Goal: Information Seeking & Learning: Check status

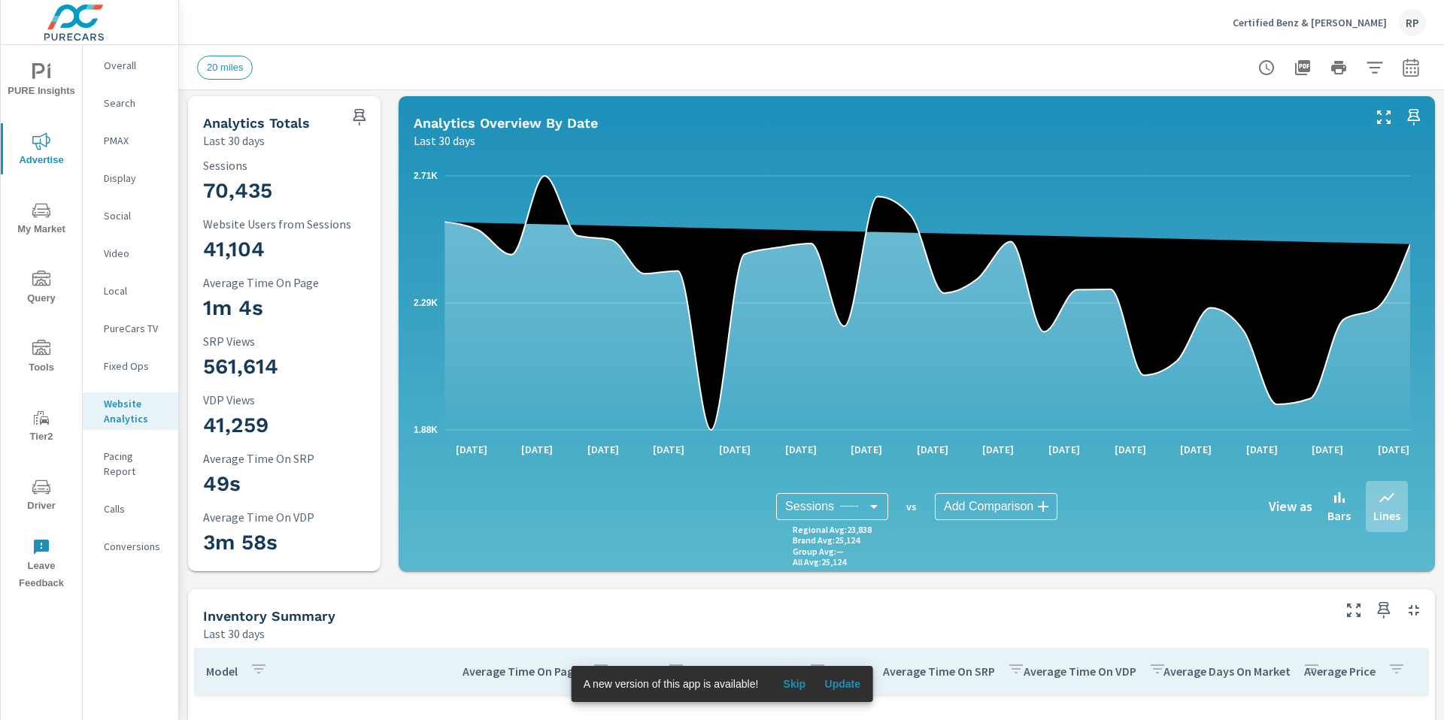
scroll to position [3, 0]
click at [125, 68] on p "Overall" at bounding box center [135, 65] width 62 height 15
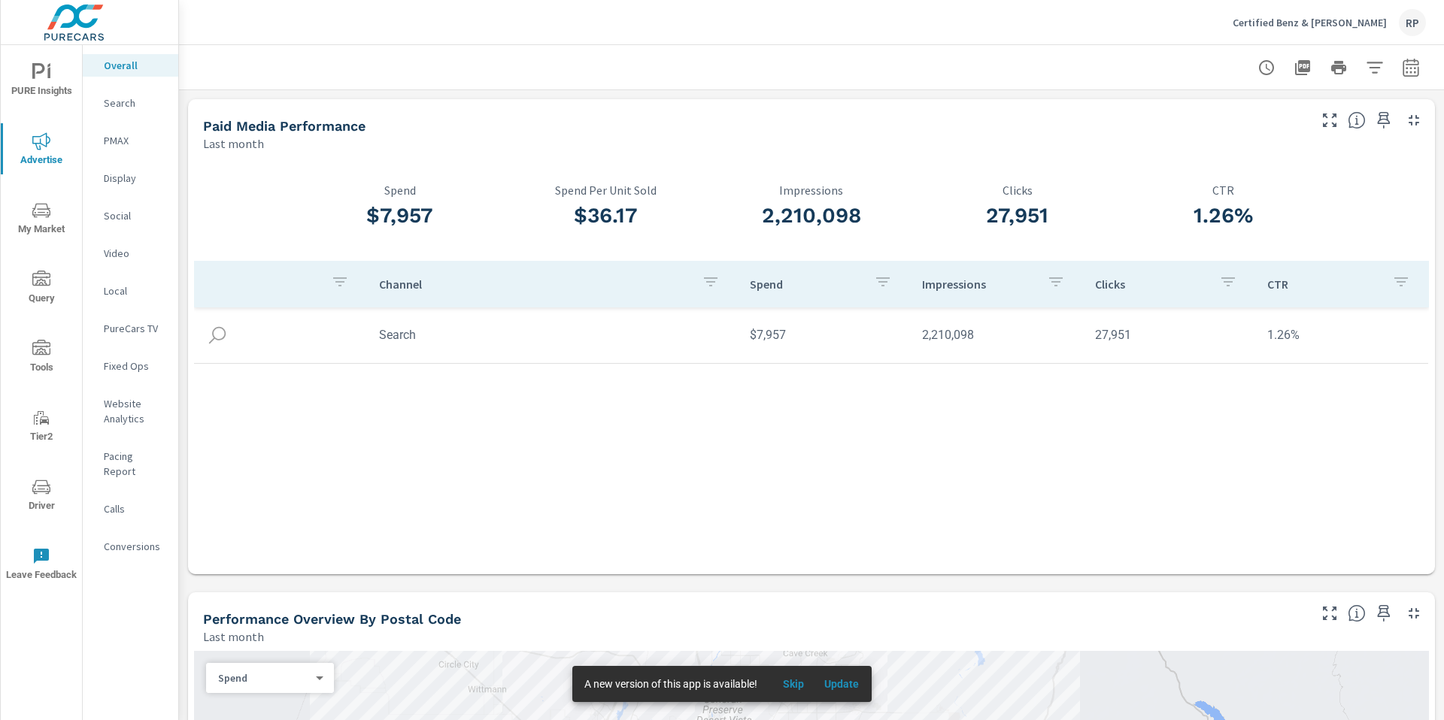
click at [42, 90] on span "PURE Insights" at bounding box center [41, 81] width 72 height 37
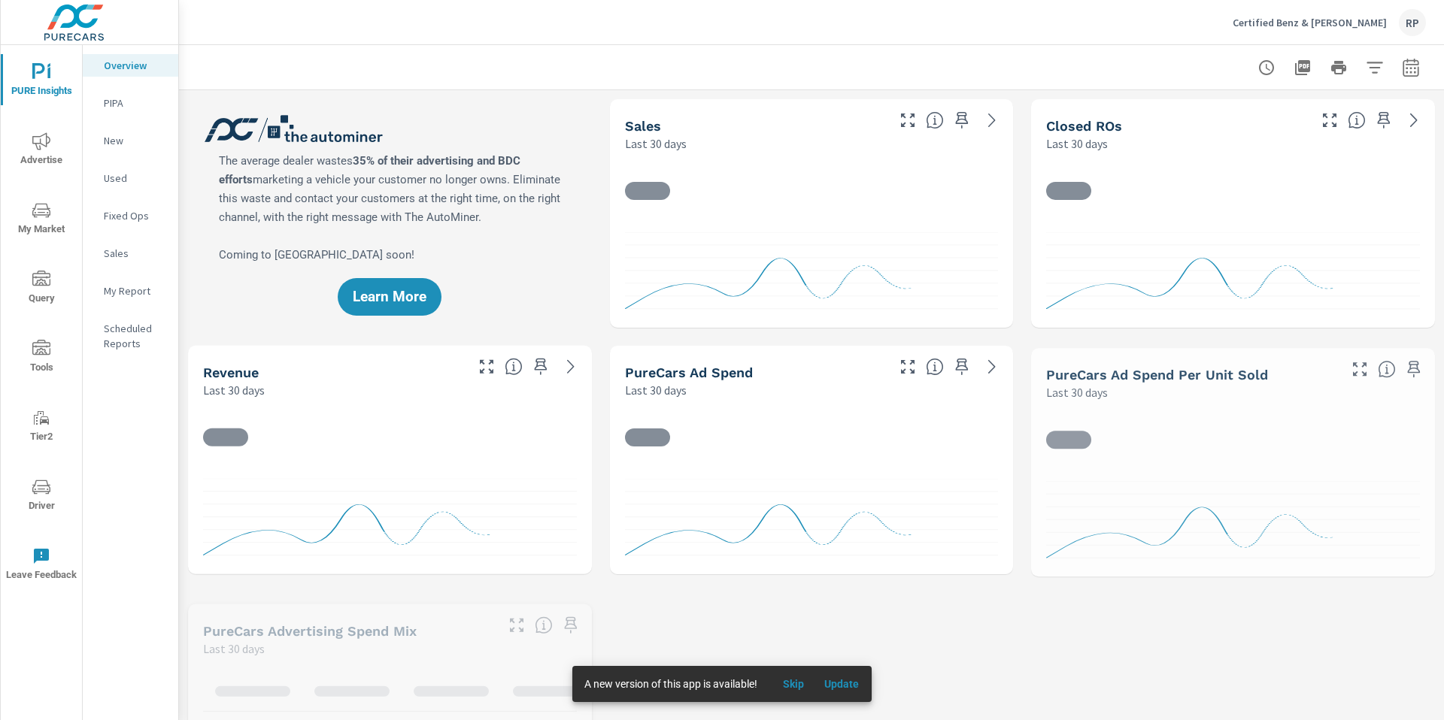
click at [123, 219] on p "Fixed Ops" at bounding box center [135, 215] width 62 height 15
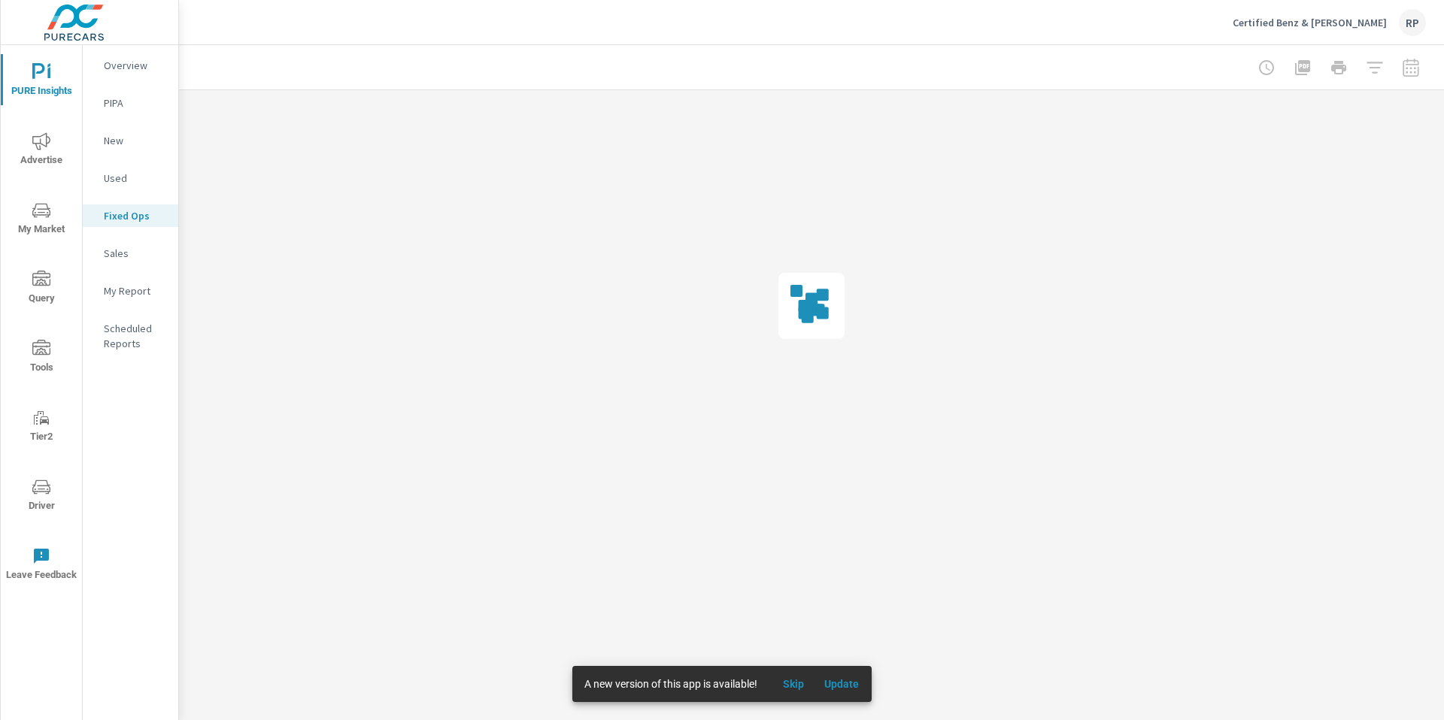
click at [1408, 72] on div at bounding box center [1338, 68] width 174 height 30
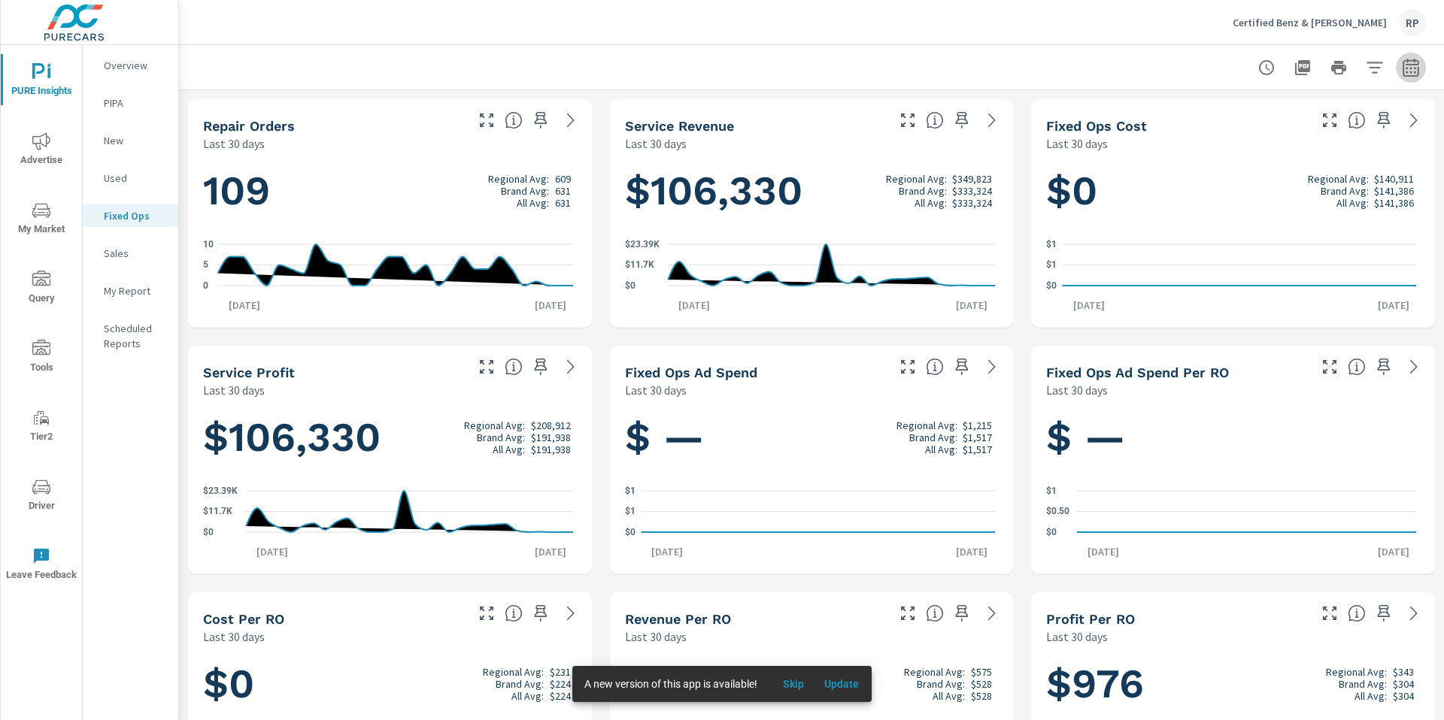
click at [1402, 72] on icon "button" at bounding box center [1411, 68] width 18 height 18
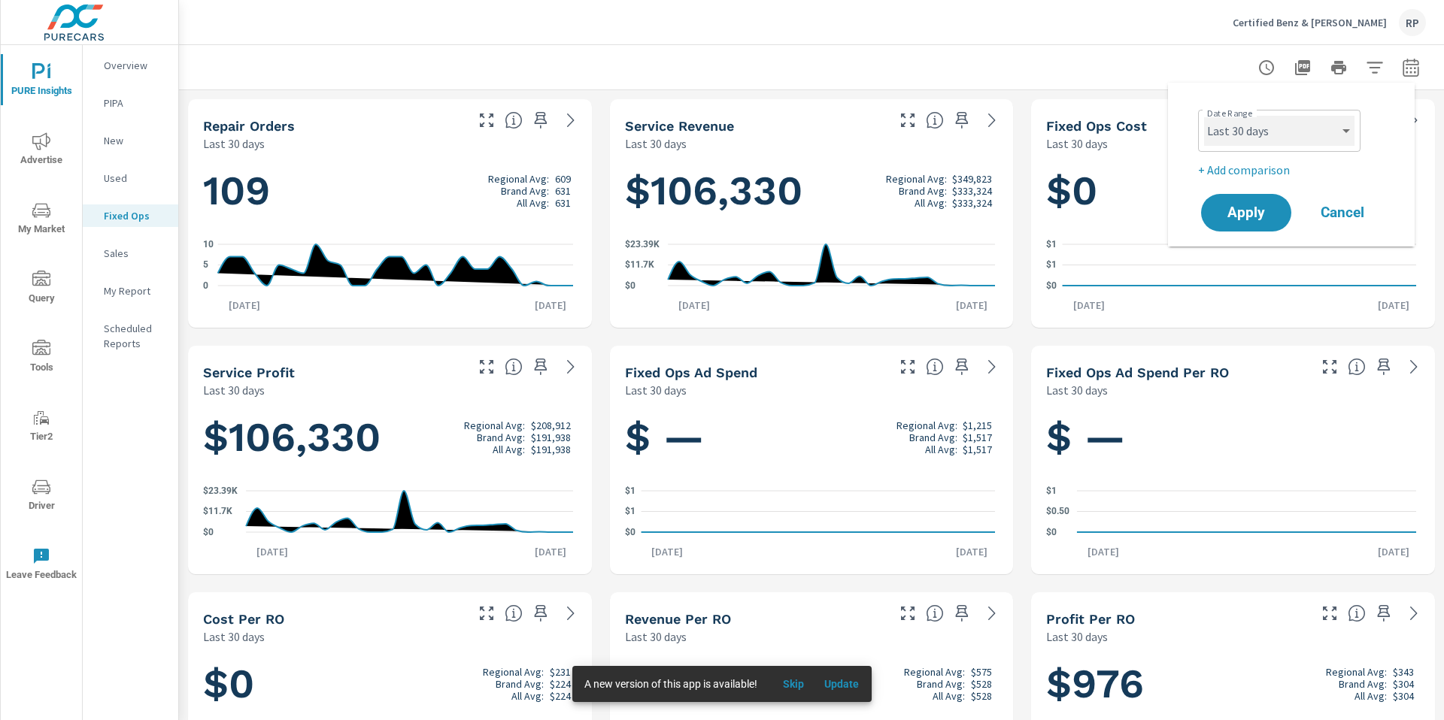
click at [1288, 124] on select "Custom Yesterday Last week Last 7 days Last 14 days Last 30 days Last 45 days L…" at bounding box center [1279, 131] width 150 height 30
click at [1204, 116] on select "Custom Yesterday Last week Last 7 days Last 14 days Last 30 days Last 45 days L…" at bounding box center [1279, 131] width 150 height 30
select select "custom"
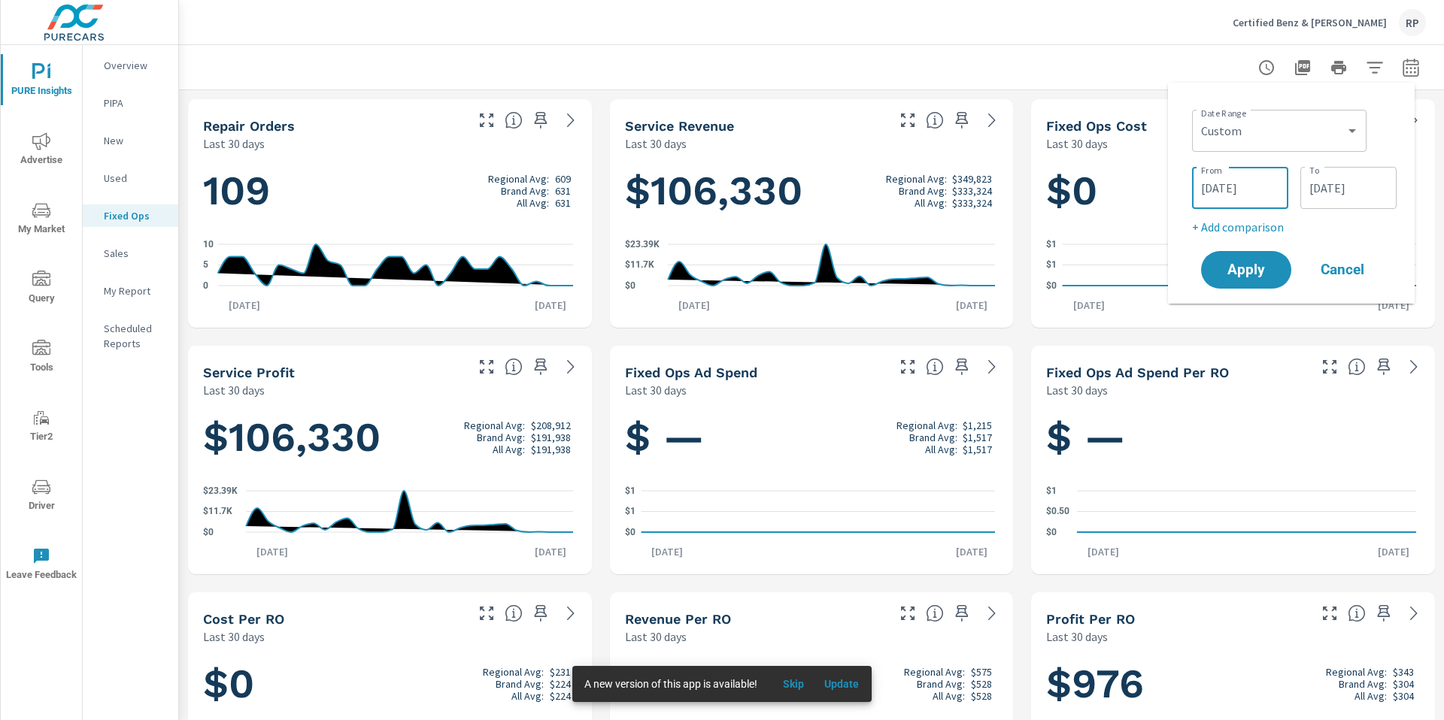
click at [1257, 189] on input "08/20/2025" at bounding box center [1240, 188] width 84 height 30
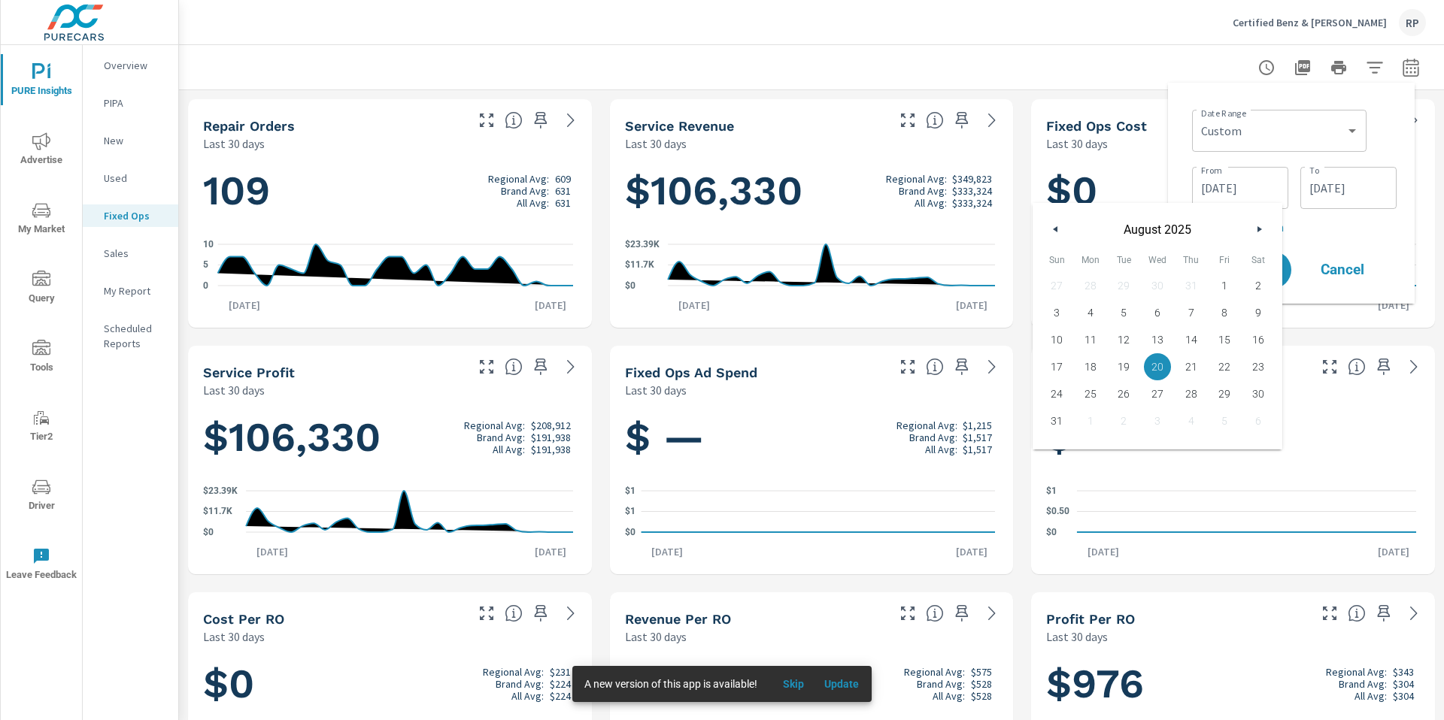
click at [1058, 232] on button "button" at bounding box center [1056, 229] width 18 height 18
click at [1197, 276] on span "1" at bounding box center [1191, 286] width 34 height 20
type input "05/01/2025"
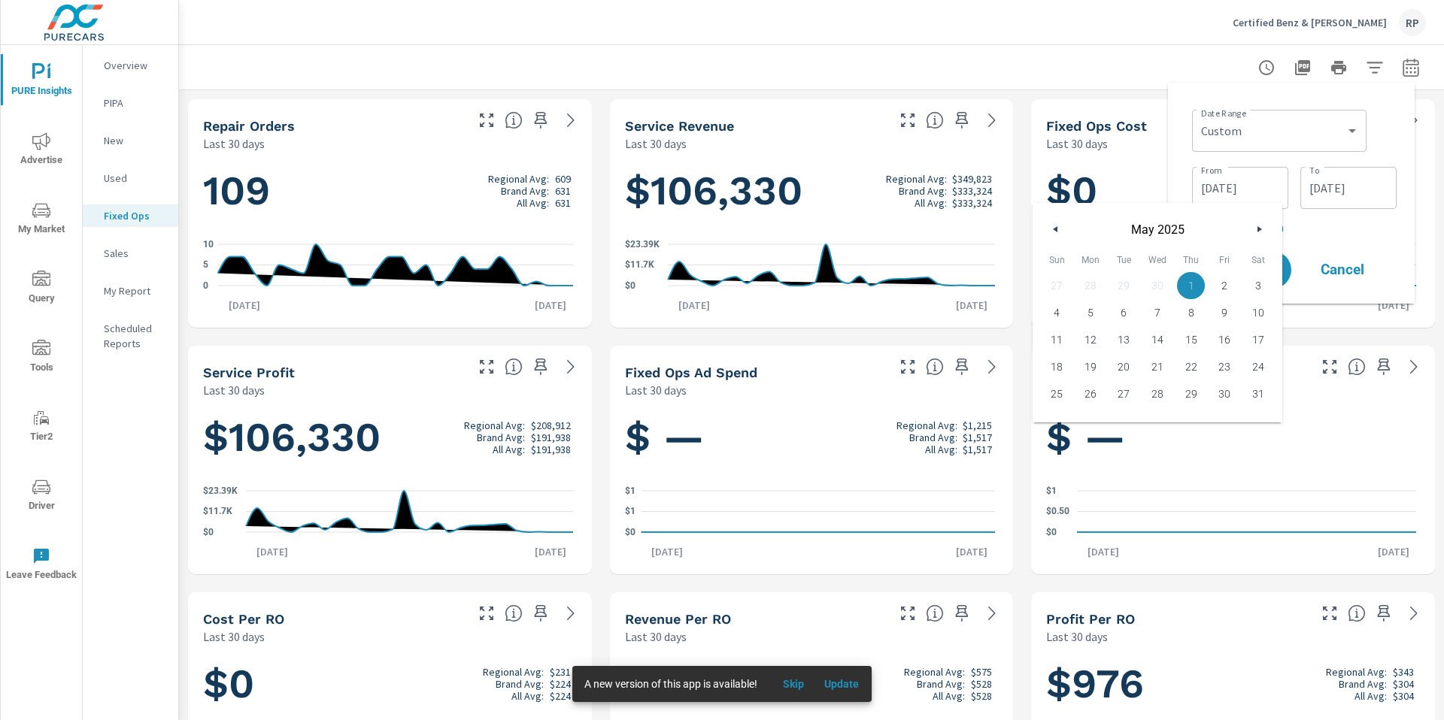
click at [1325, 187] on input "09/18/2025" at bounding box center [1348, 188] width 84 height 30
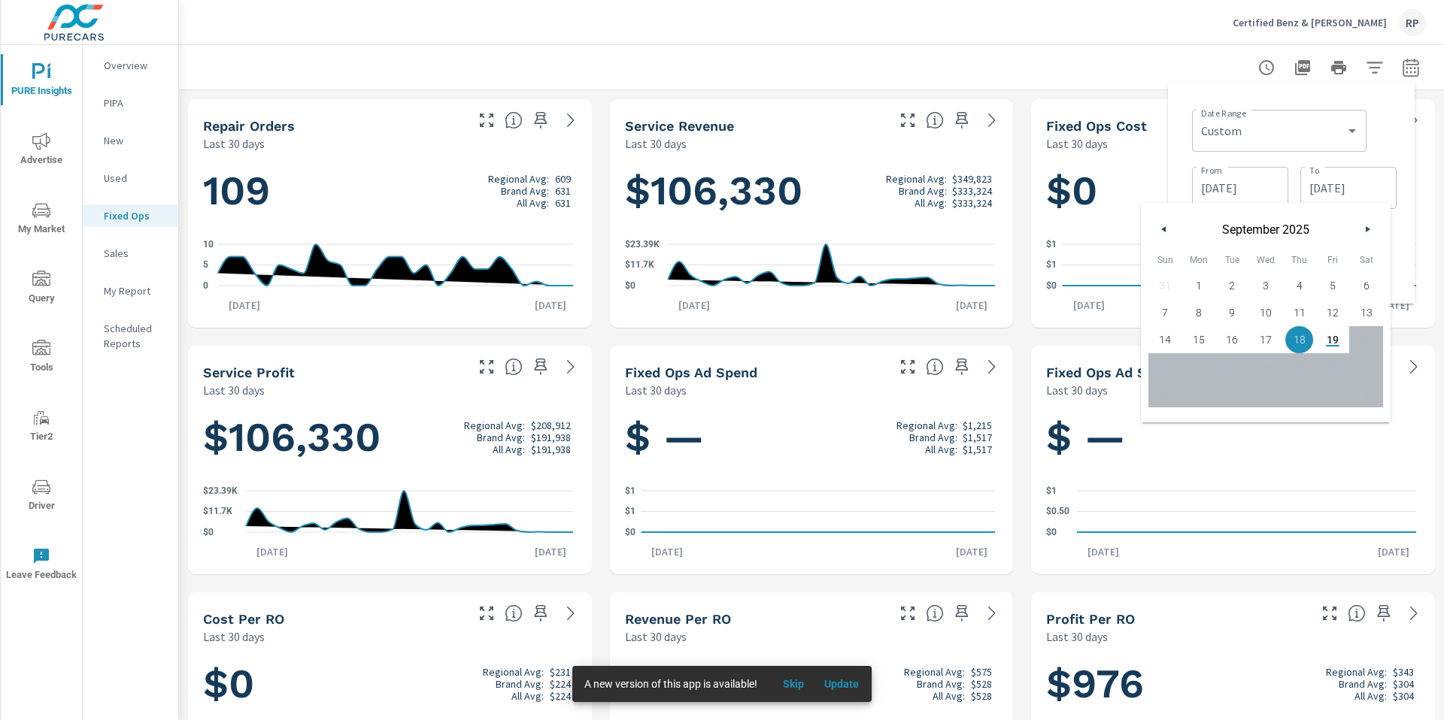
click at [1161, 234] on button "button" at bounding box center [1164, 229] width 18 height 18
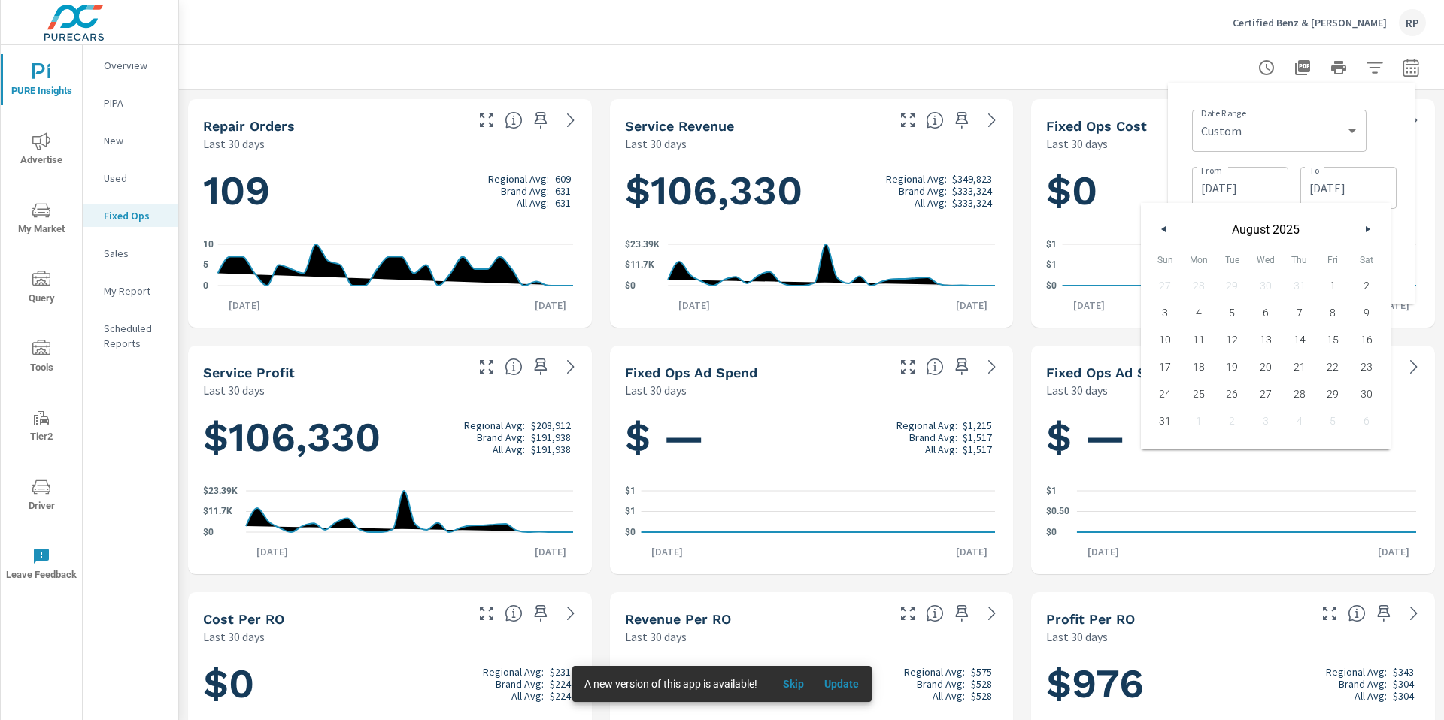
click at [1161, 234] on button "button" at bounding box center [1164, 229] width 18 height 18
click at [1197, 344] on span "14" at bounding box center [1199, 340] width 34 height 20
type input "07/14/2025"
click at [1390, 133] on div "Date Range Custom Yesterday Last week Last 7 days Last 14 days Last 30 days Las…" at bounding box center [1294, 129] width 205 height 51
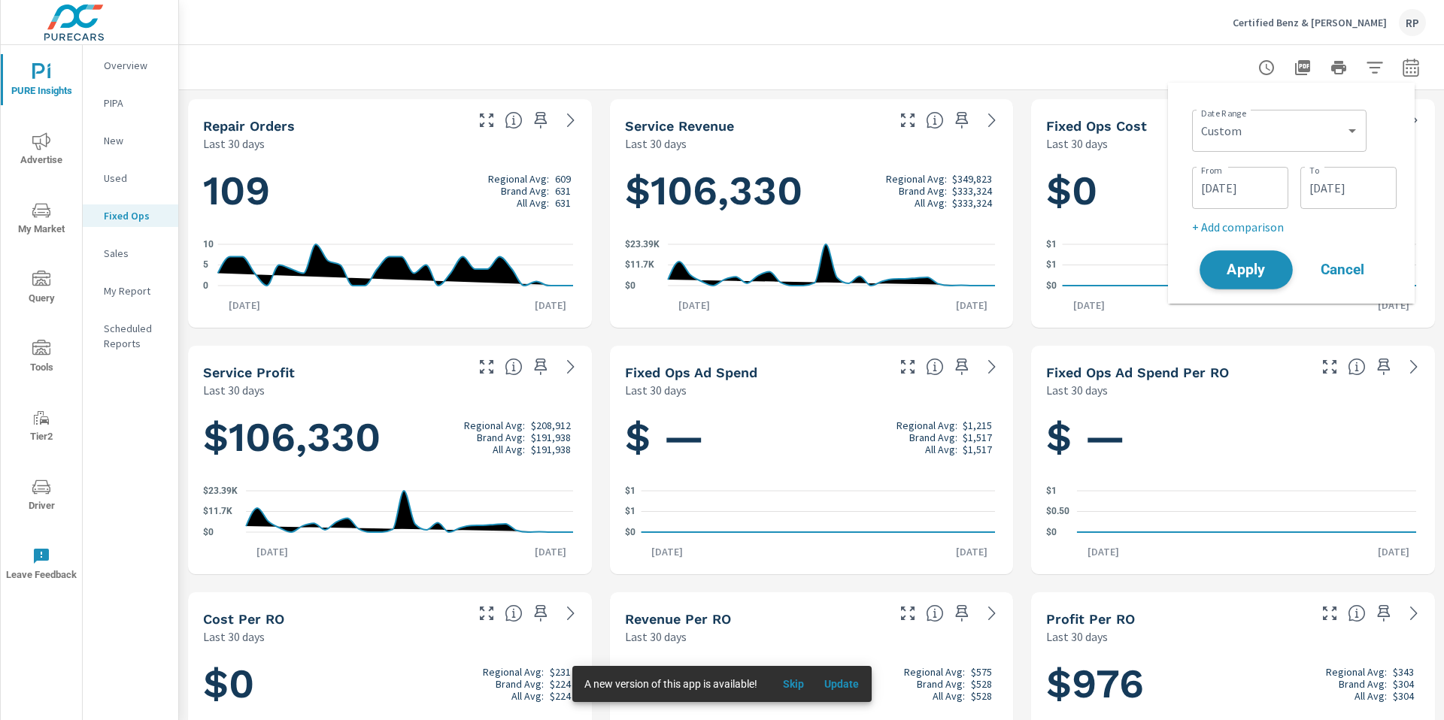
click at [1245, 267] on span "Apply" at bounding box center [1246, 270] width 62 height 14
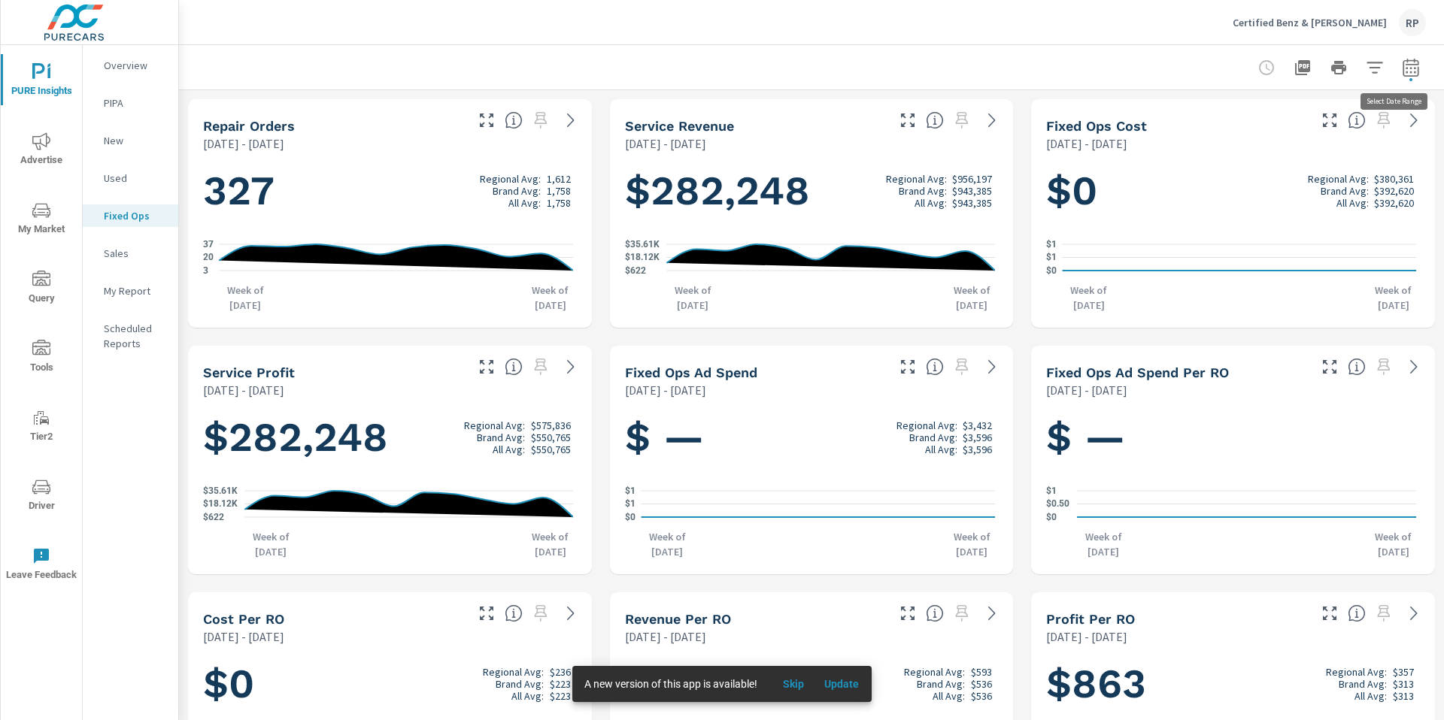
click at [1408, 71] on icon "button" at bounding box center [1411, 68] width 18 height 18
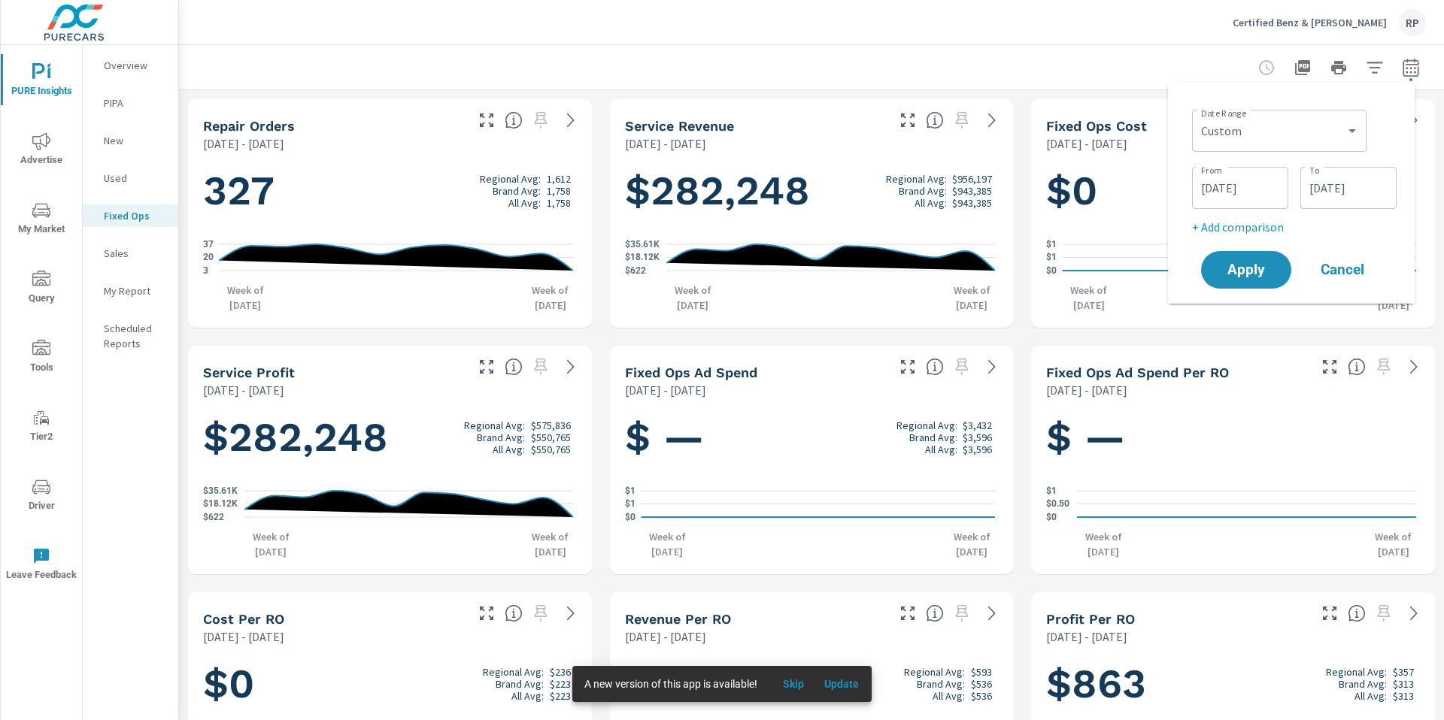
click at [1245, 219] on p "+ Add comparison" at bounding box center [1294, 227] width 205 height 18
select select "Previous period"
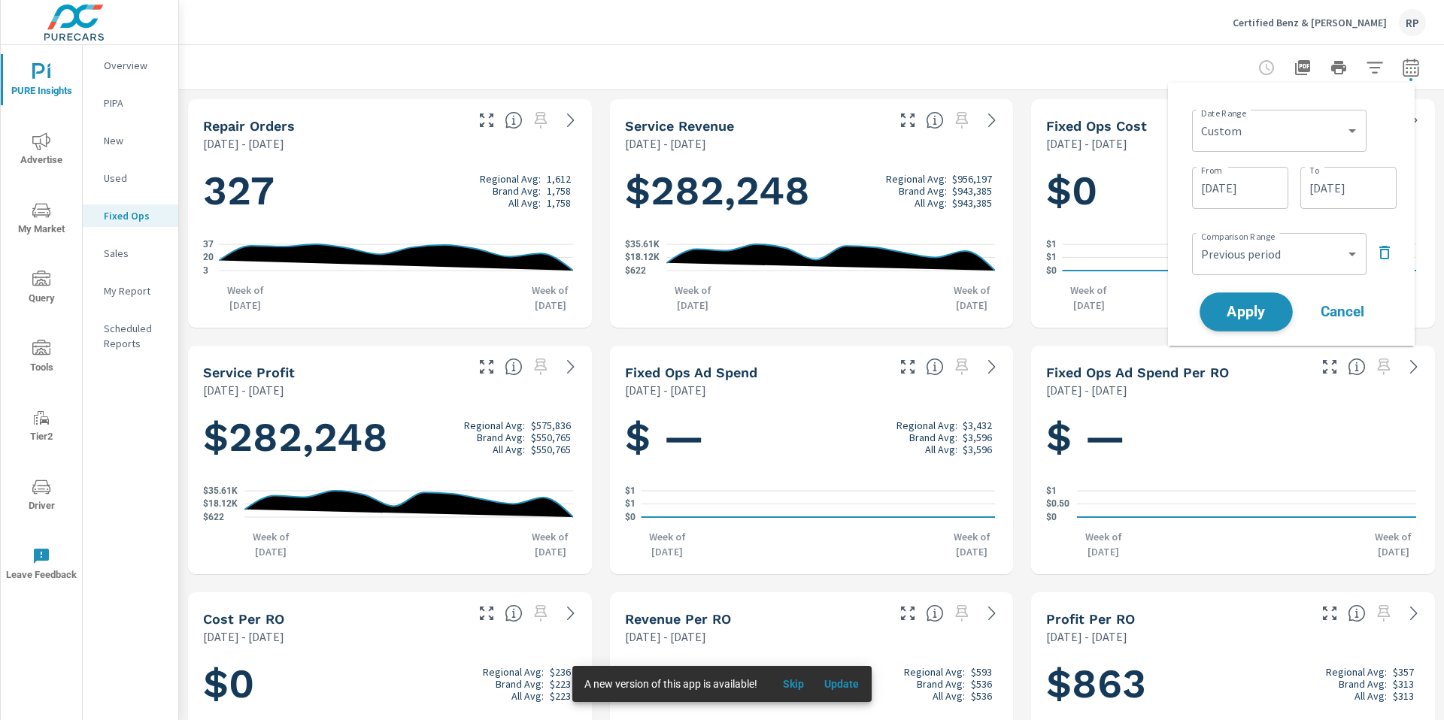
click at [1254, 319] on span "Apply" at bounding box center [1246, 312] width 62 height 14
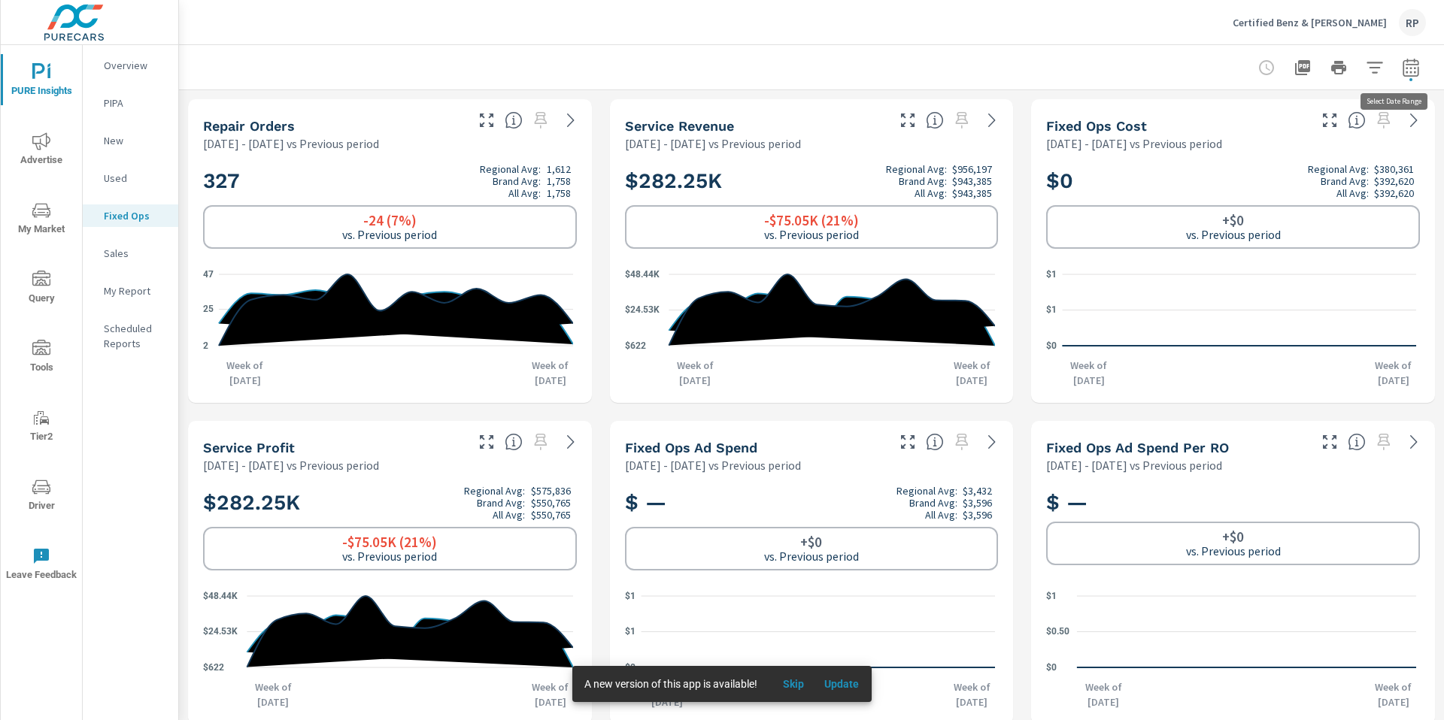
click at [1402, 65] on icon "button" at bounding box center [1411, 68] width 18 height 18
select select "Previous period"
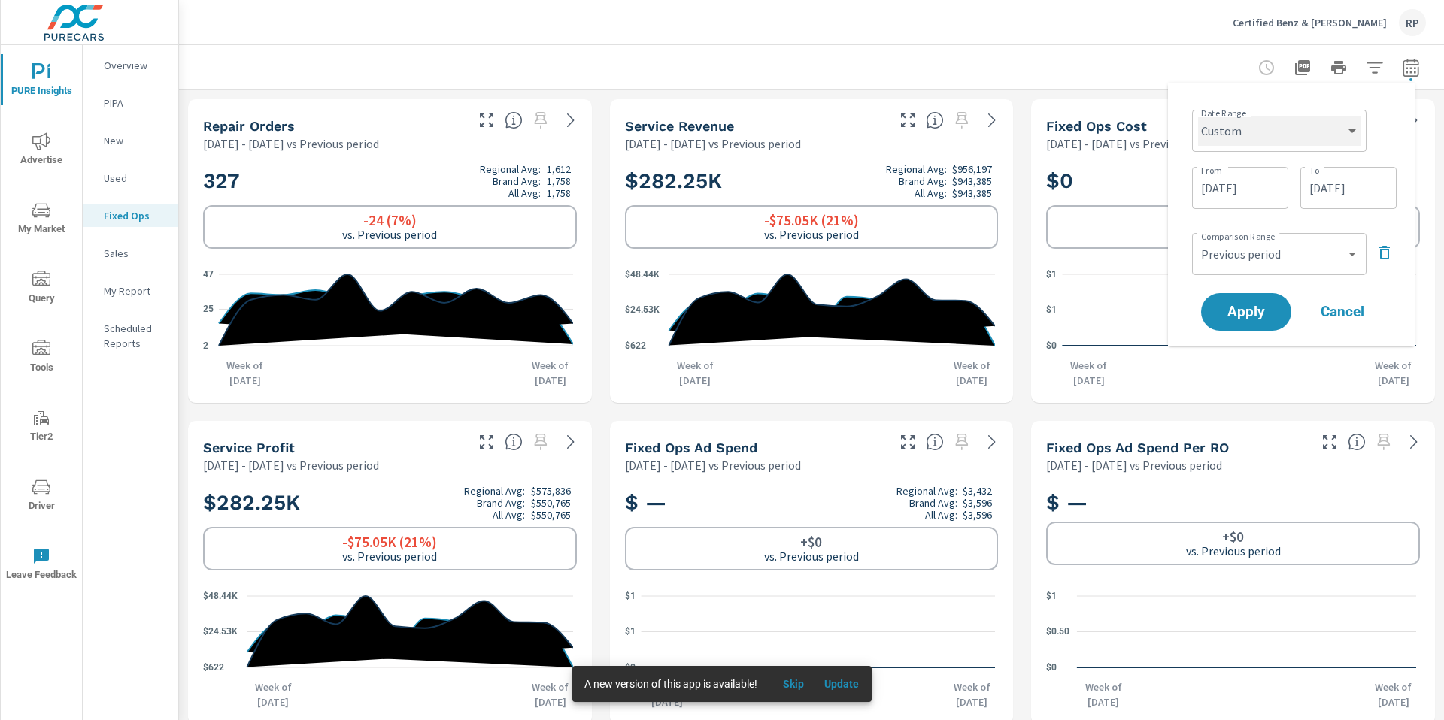
click at [1327, 130] on select "Custom Yesterday Last week Last 7 days Last 14 days Last 30 days Last 45 days L…" at bounding box center [1279, 131] width 162 height 30
click at [1198, 116] on select "Custom Yesterday Last week Last 7 days Last 14 days Last 30 days Last 45 days L…" at bounding box center [1279, 131] width 162 height 30
click at [1322, 184] on input "07/14/2025" at bounding box center [1348, 188] width 84 height 30
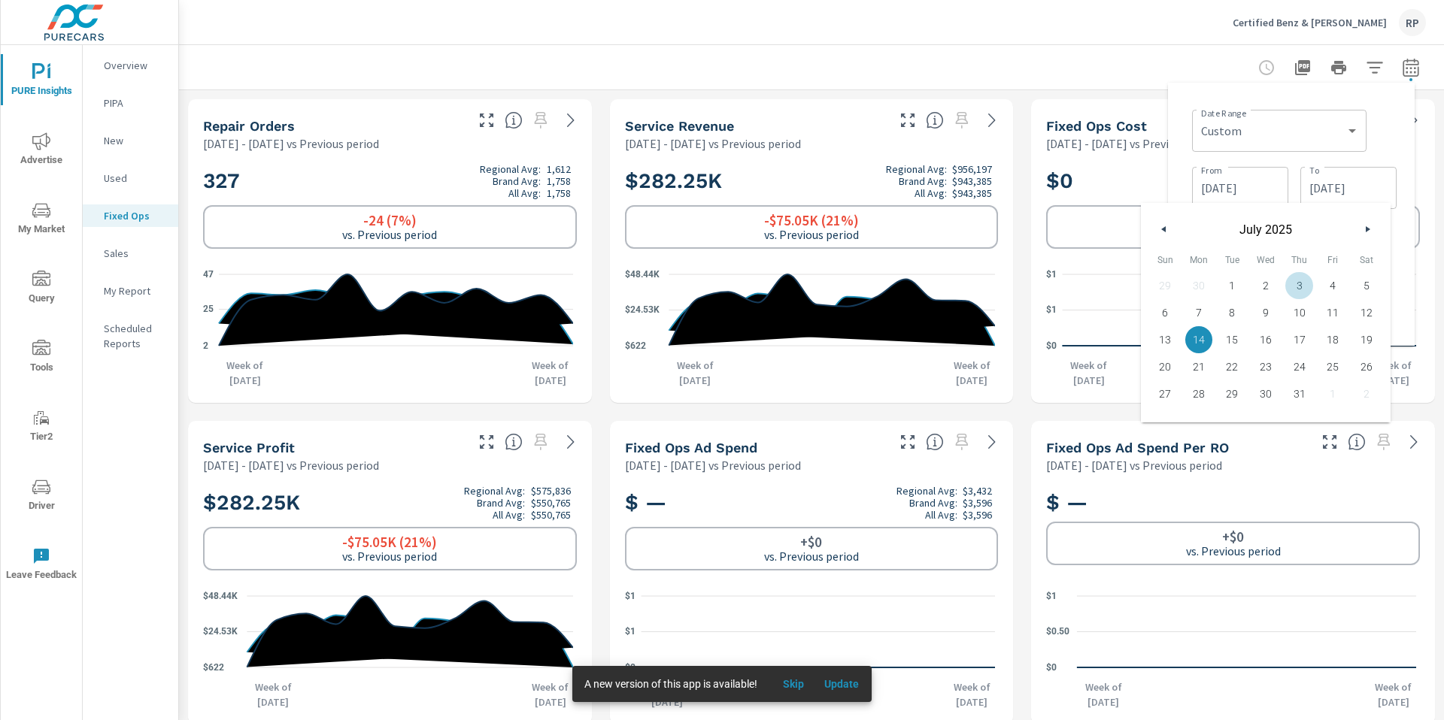
click at [1379, 130] on div "Date Range Custom Yesterday Last week Last 7 days Last 14 days Last 30 days Las…" at bounding box center [1294, 129] width 205 height 51
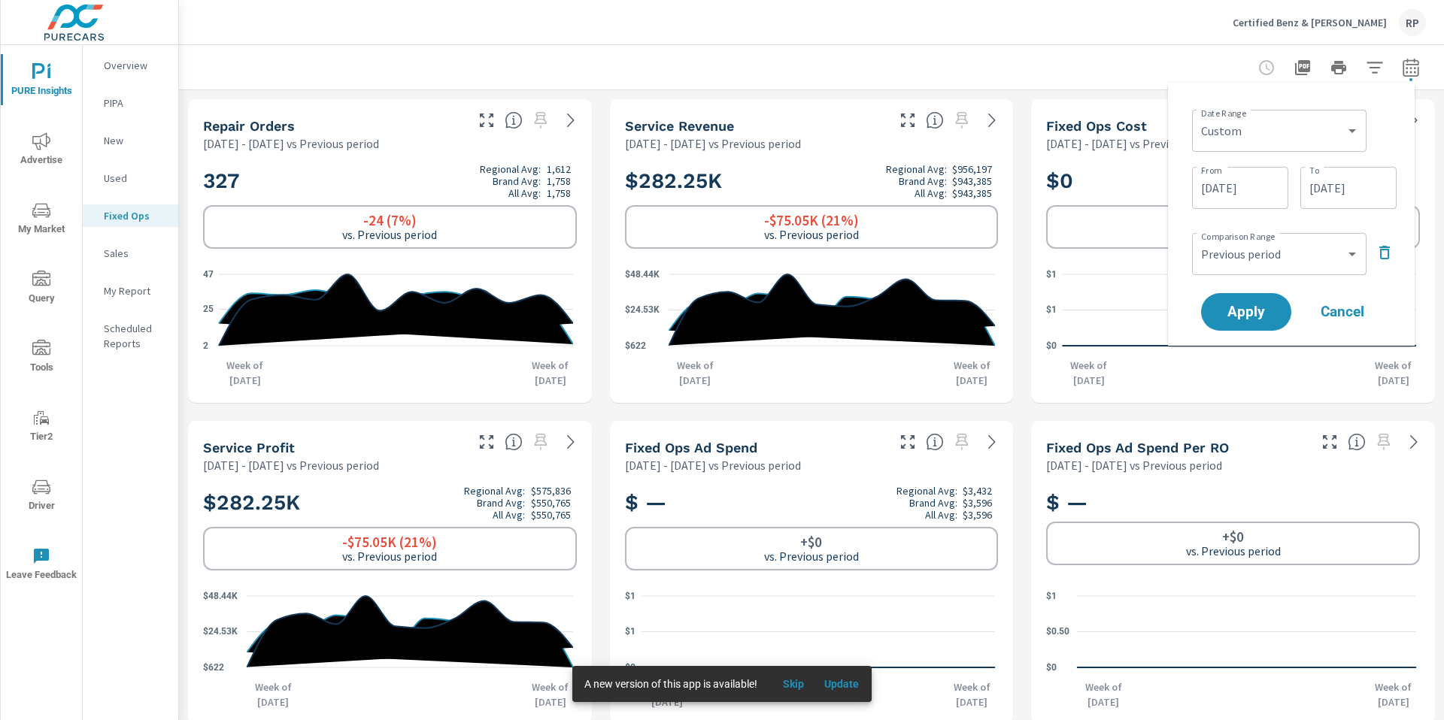
click at [1388, 257] on icon "button" at bounding box center [1384, 253] width 11 height 14
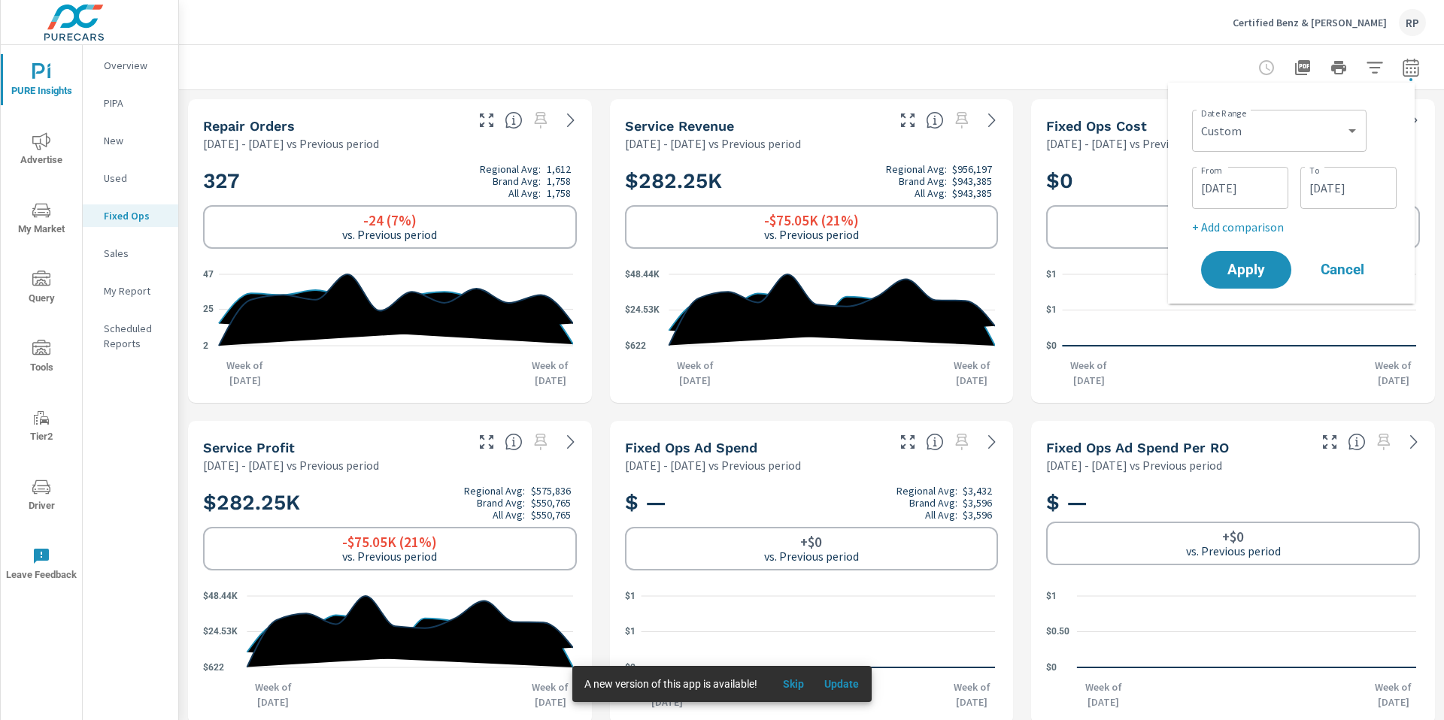
click at [1388, 186] on input "07/14/2025" at bounding box center [1348, 188] width 84 height 30
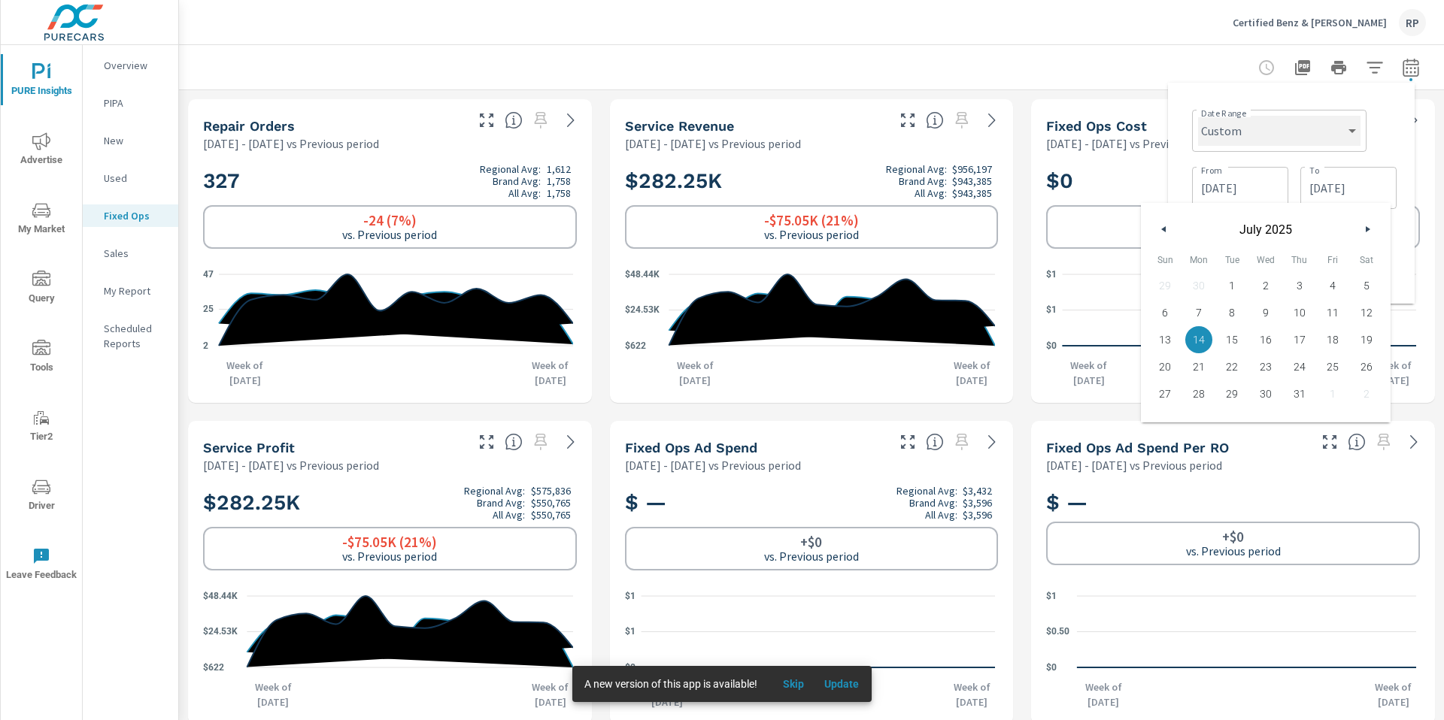
click at [1347, 141] on select "Custom Yesterday Last week Last 7 days Last 14 days Last 30 days Last 45 days L…" at bounding box center [1279, 131] width 162 height 30
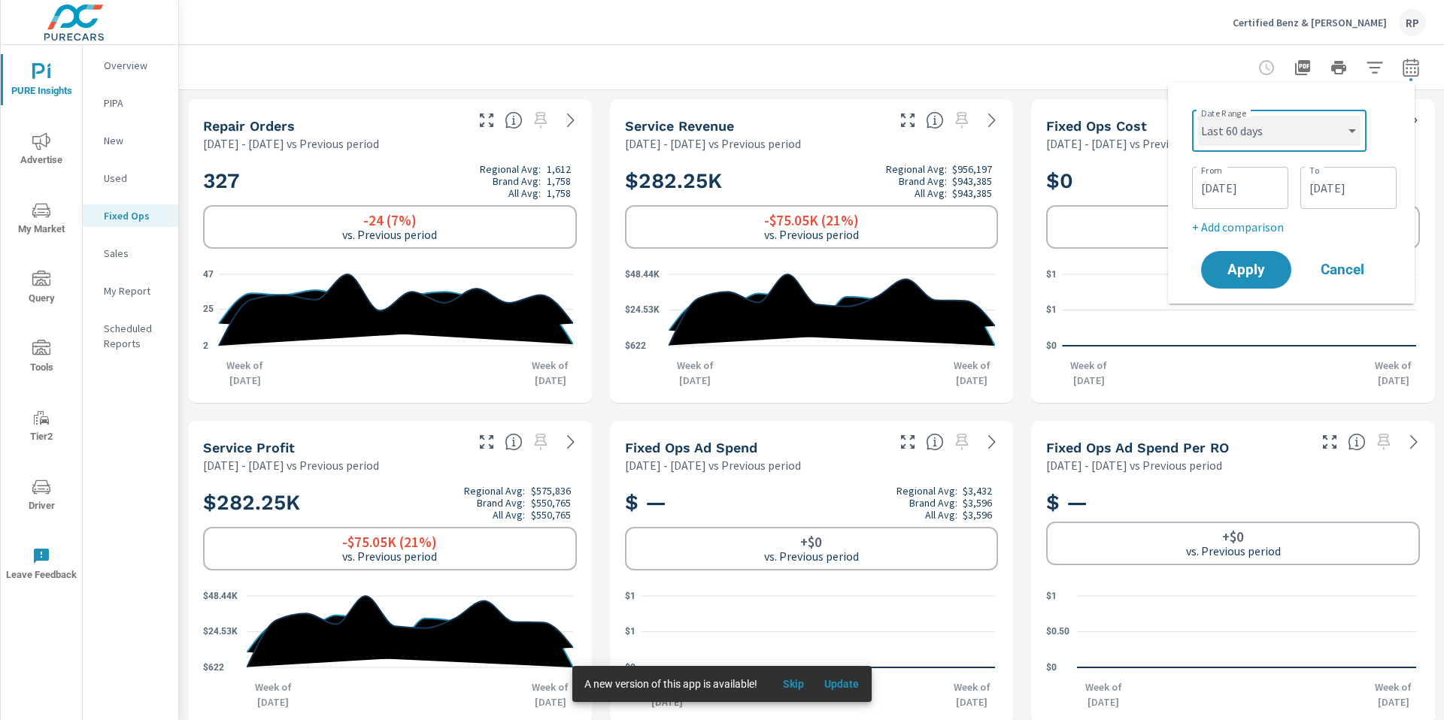
click at [1198, 116] on select "Custom Yesterday Last week Last 7 days Last 14 days Last 30 days Last 45 days L…" at bounding box center [1279, 131] width 162 height 30
select select "Last 60 days"
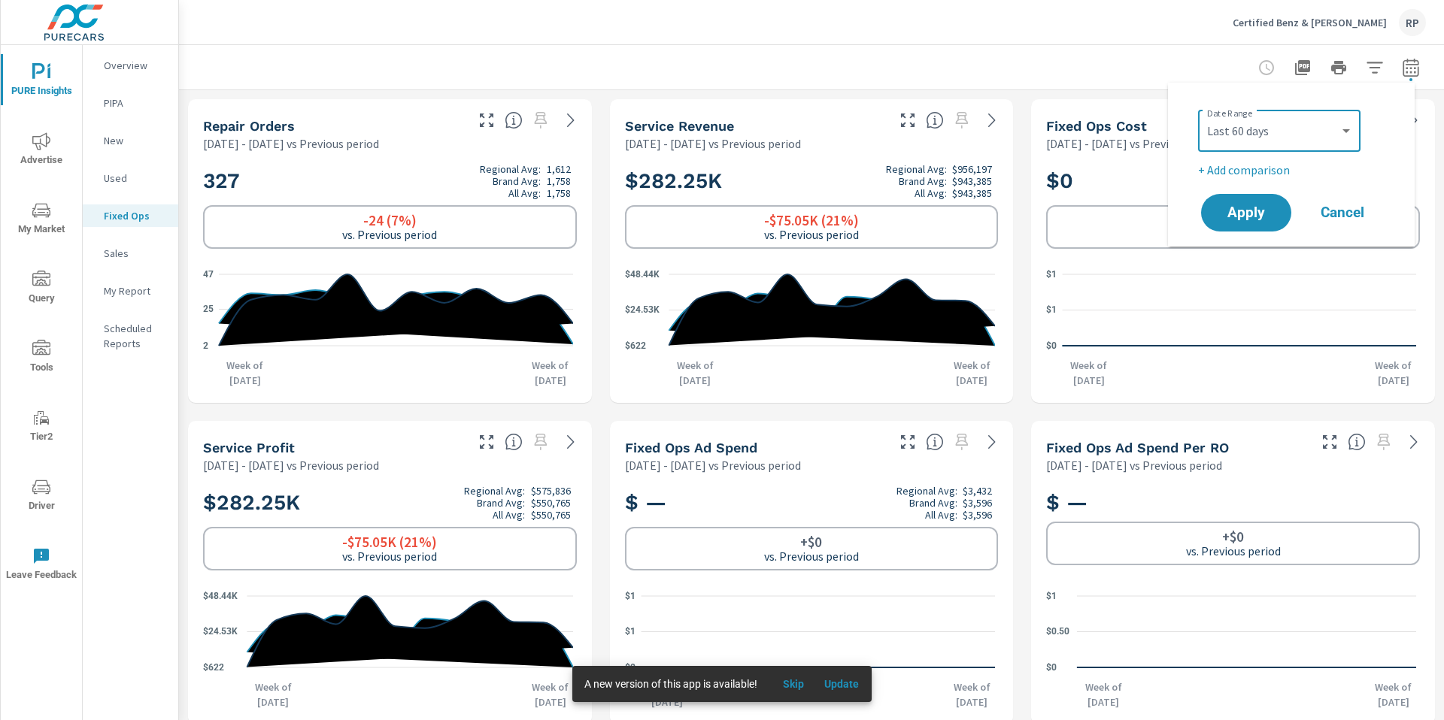
click at [1254, 174] on p "+ Add comparison" at bounding box center [1294, 170] width 193 height 18
select select "Previous period"
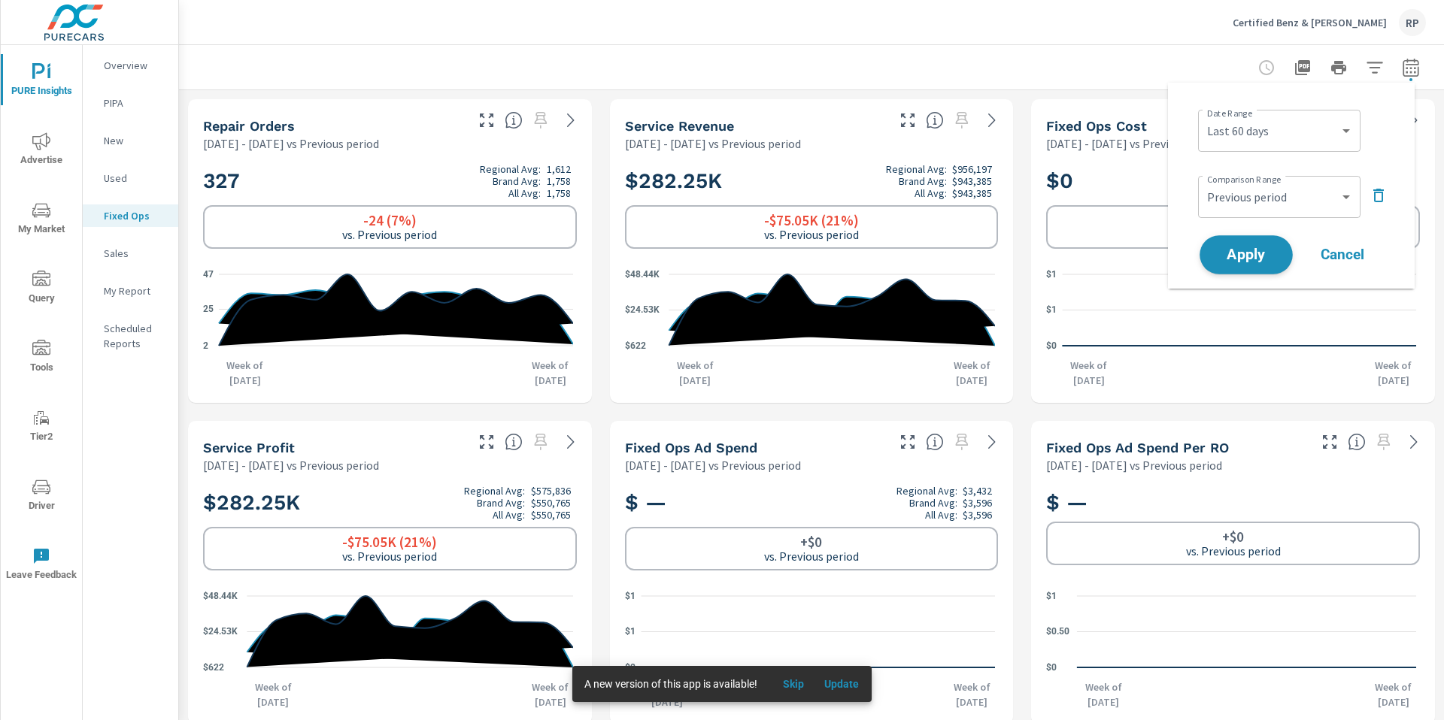
click at [1253, 256] on span "Apply" at bounding box center [1246, 255] width 62 height 14
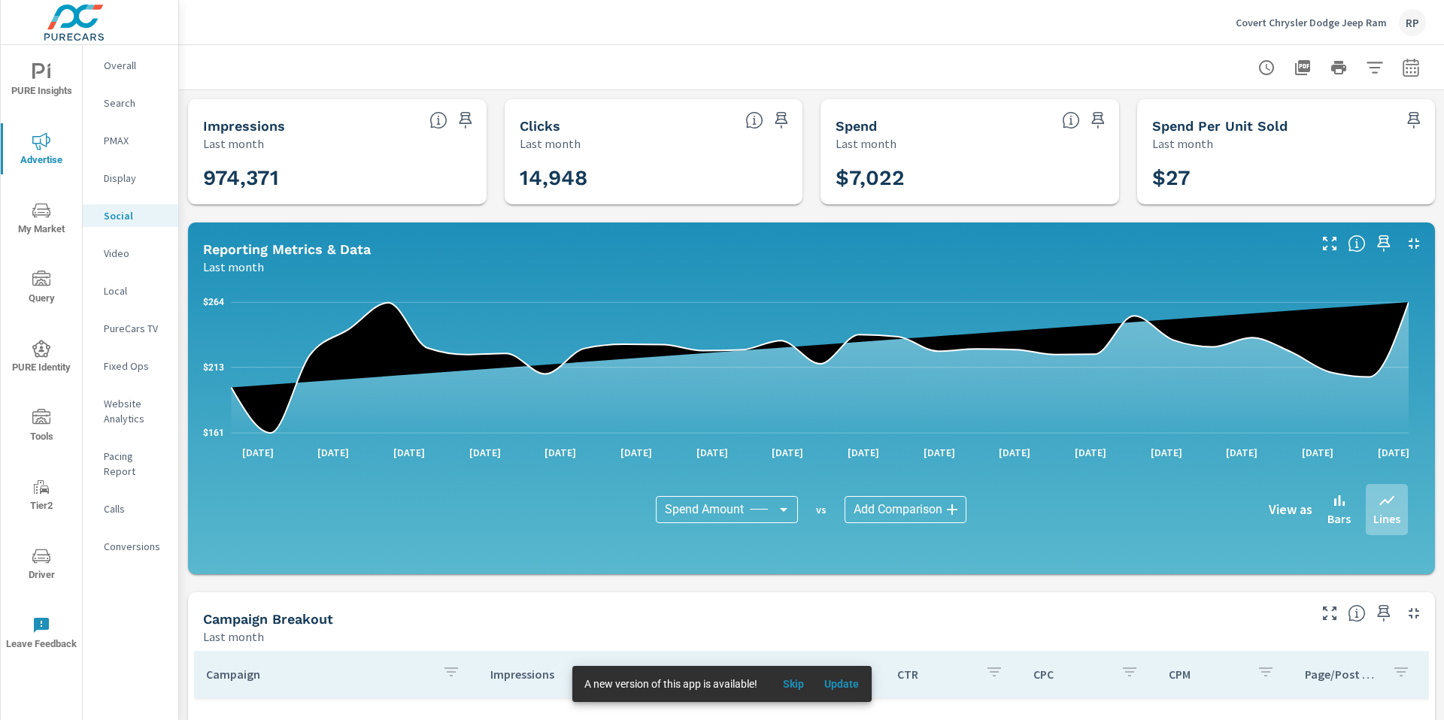
click at [1406, 14] on div "RP" at bounding box center [1412, 22] width 27 height 27
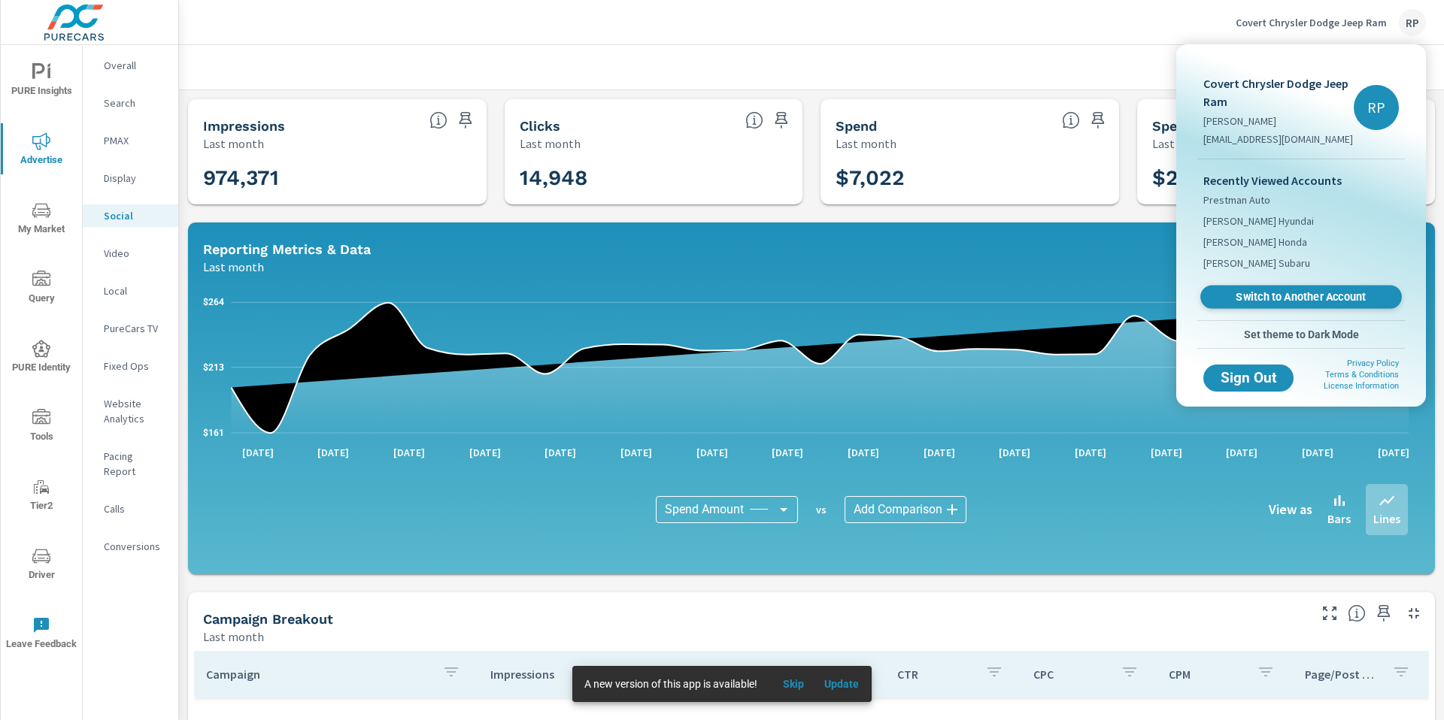
click at [1324, 300] on span "Switch to Another Account" at bounding box center [1301, 297] width 184 height 14
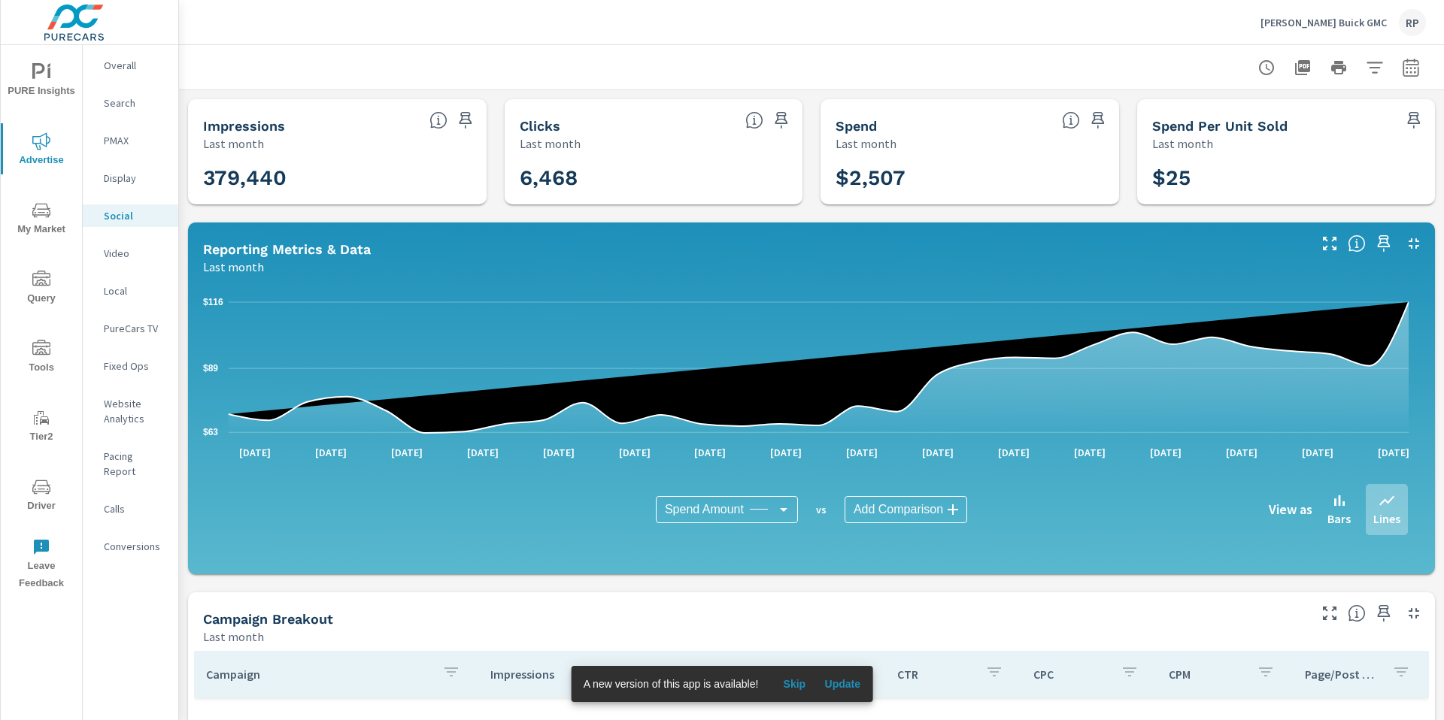
click at [43, 499] on span "Driver" at bounding box center [41, 496] width 72 height 37
